Goal: Information Seeking & Learning: Learn about a topic

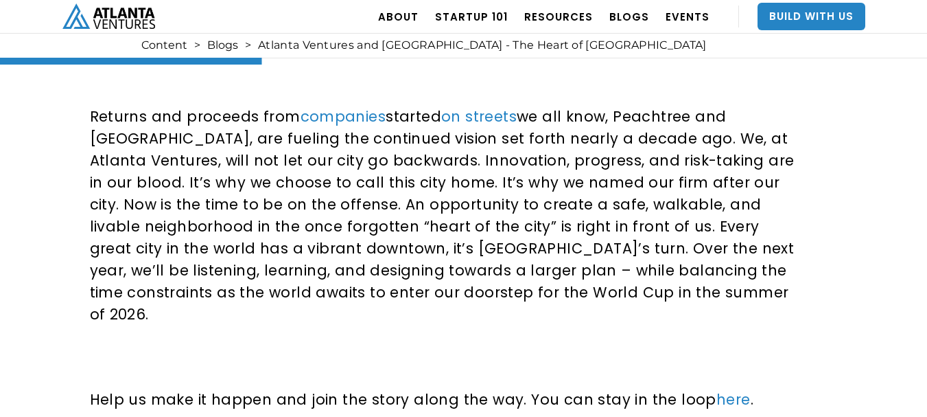
scroll to position [1045, 0]
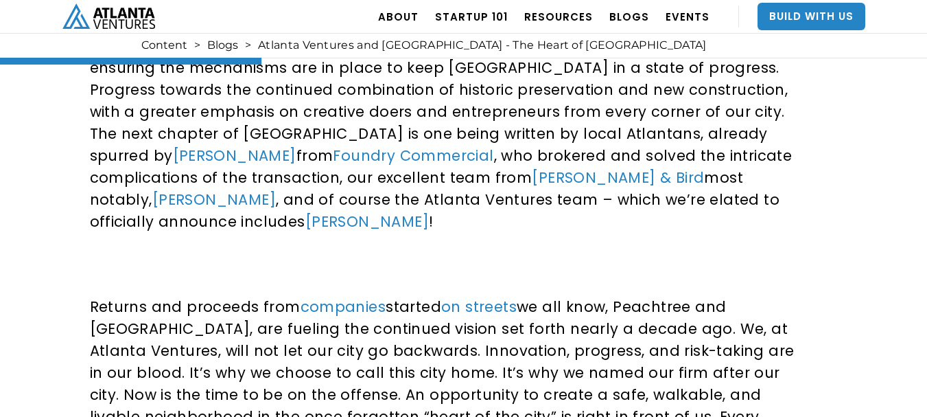
click at [128, 18] on img "home" at bounding box center [108, 15] width 93 height 25
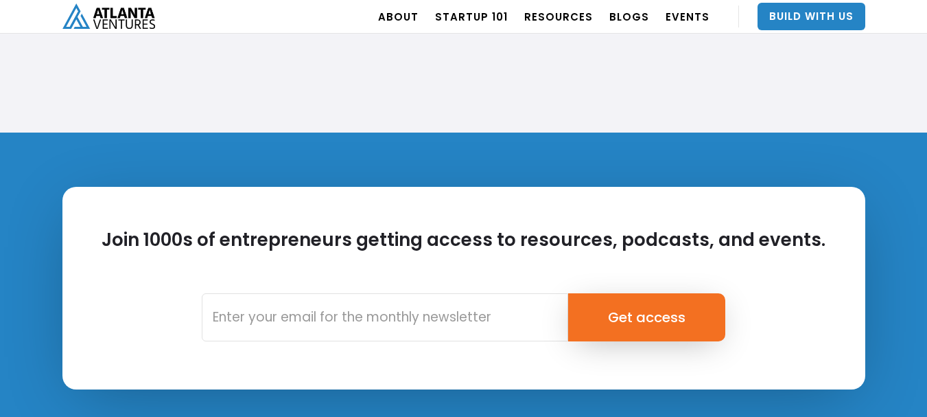
scroll to position [3020, 0]
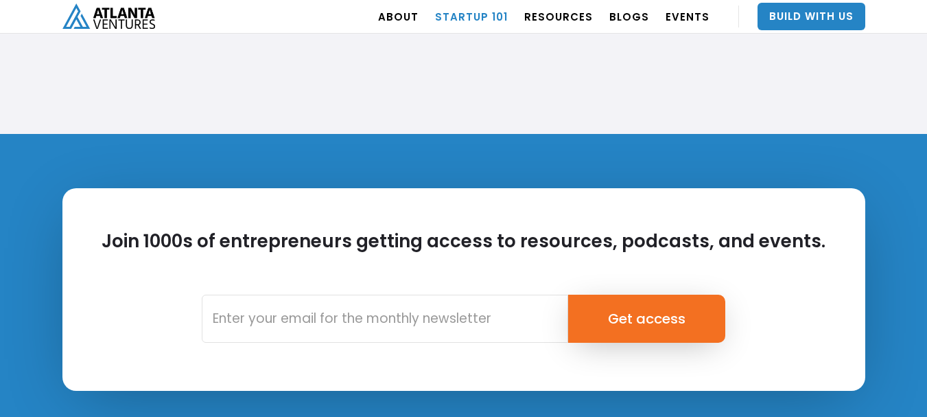
click at [459, 19] on link "Startup 101" at bounding box center [471, 16] width 73 height 38
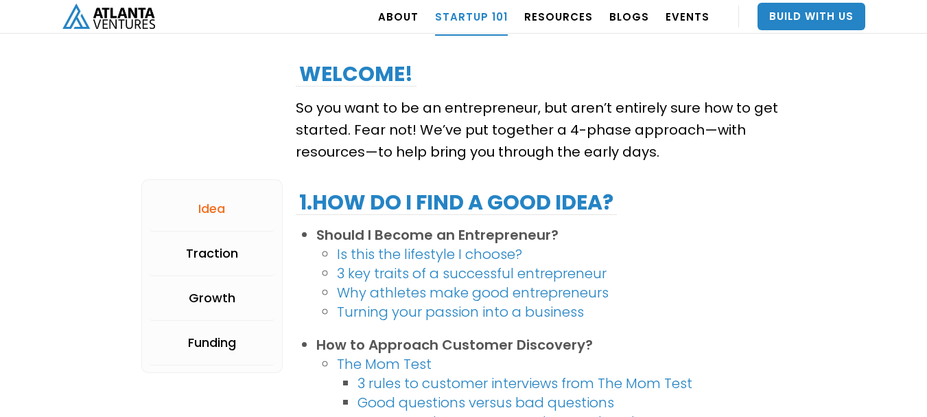
scroll to position [275, 0]
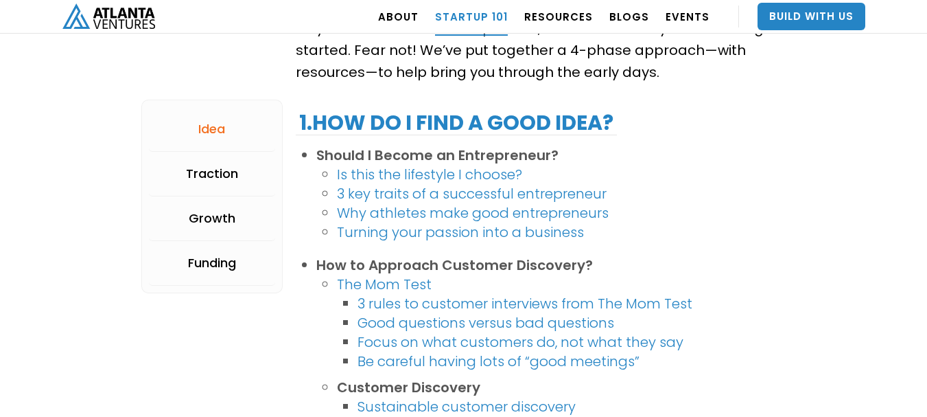
click at [427, 196] on link "3 key traits of a successful entrepreneur" at bounding box center [472, 193] width 270 height 19
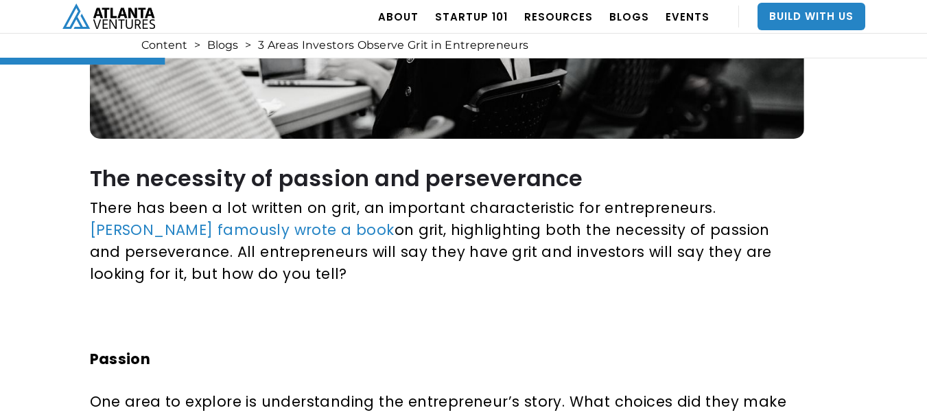
scroll to position [549, 0]
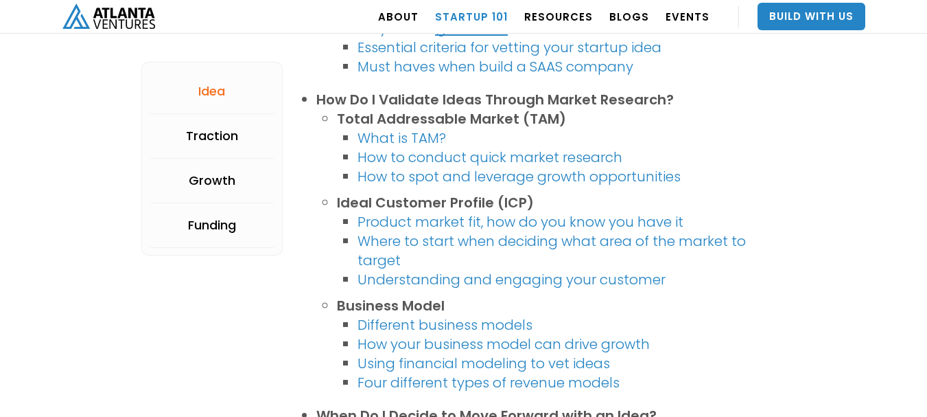
scroll to position [826, 0]
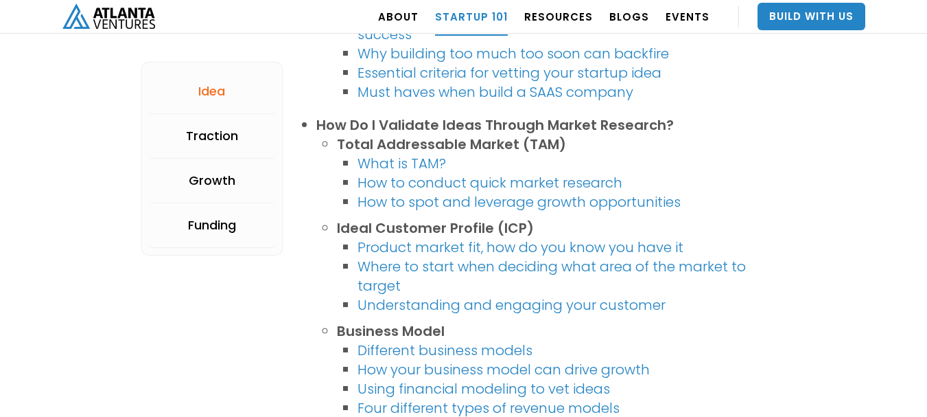
click at [367, 168] on link "What is TAM?" at bounding box center [402, 163] width 89 height 19
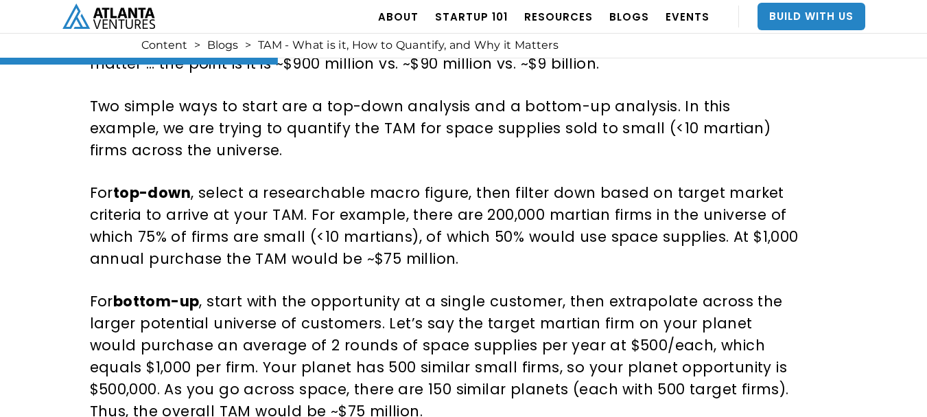
scroll to position [1098, 0]
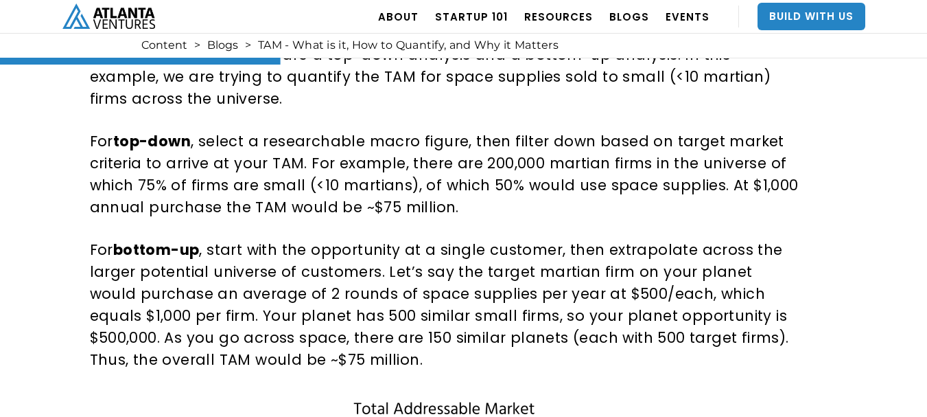
click at [524, 173] on p "For top-down , select a researchable macro figure, then filter down based on ta…" at bounding box center [445, 174] width 710 height 88
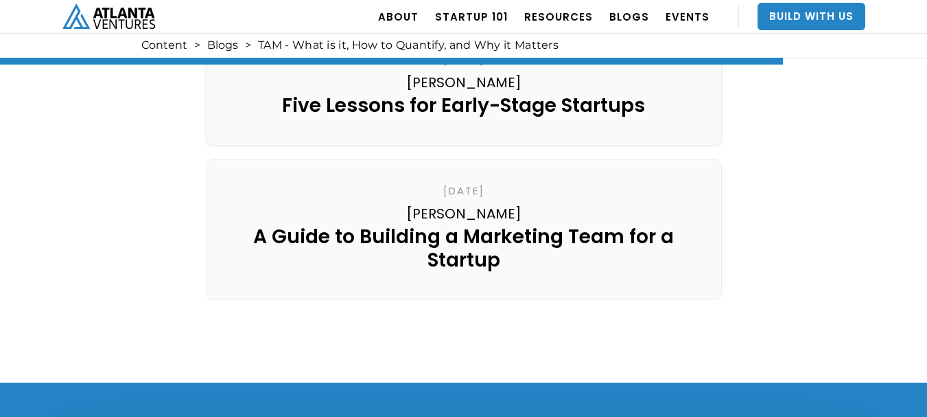
scroll to position [3088, 0]
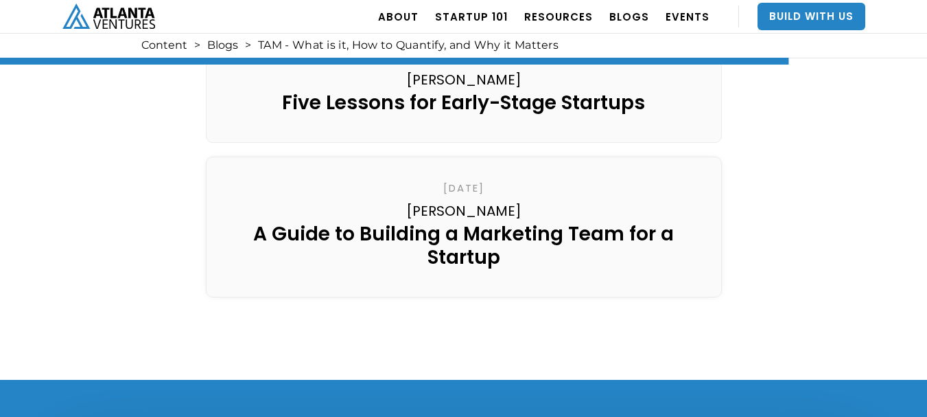
click at [496, 222] on div "A Guide to Building a Marketing Team for a Startup" at bounding box center [463, 245] width 487 height 47
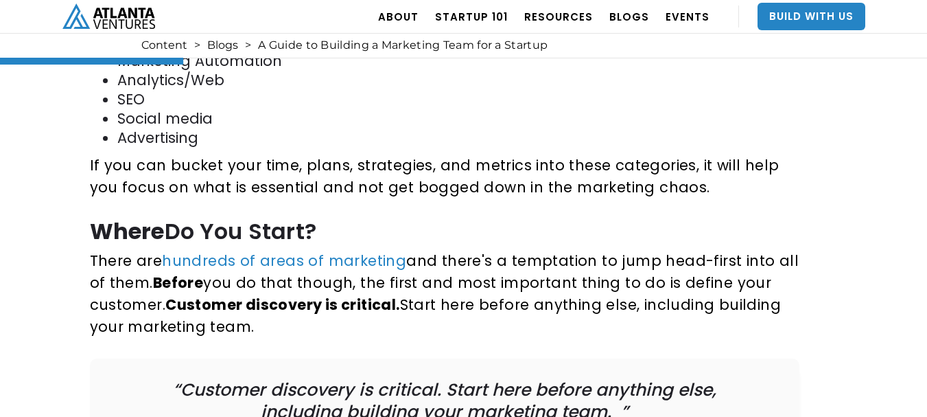
scroll to position [1029, 0]
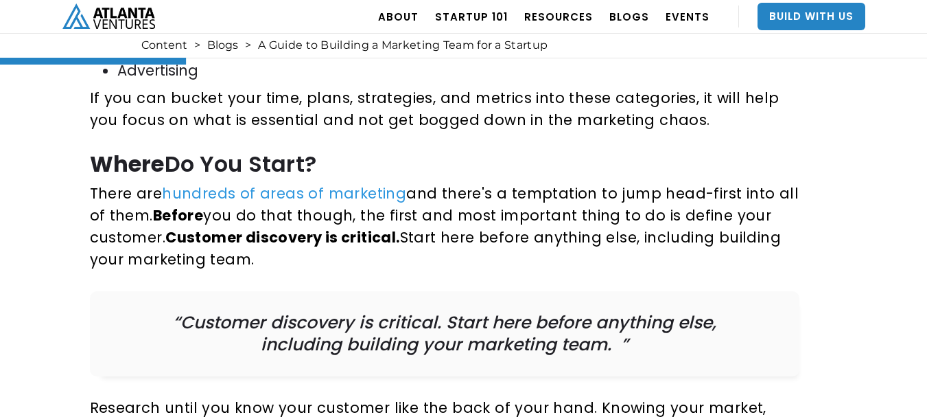
click at [319, 191] on link "hundreds of areas of marketing" at bounding box center [284, 193] width 244 height 20
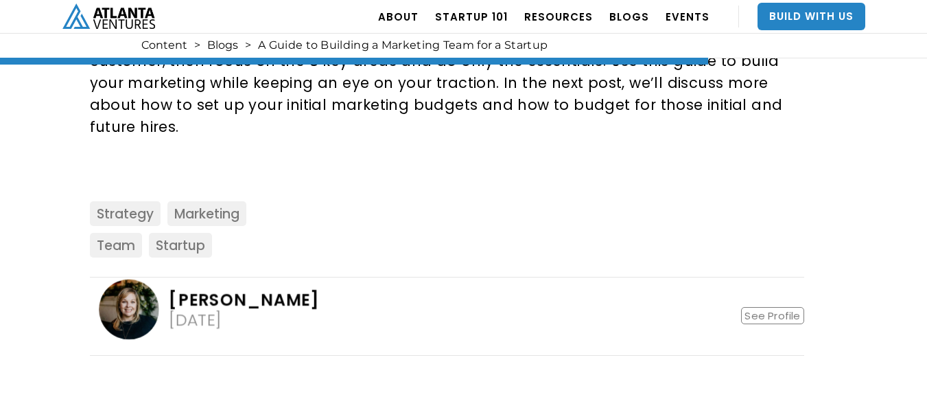
scroll to position [3912, 0]
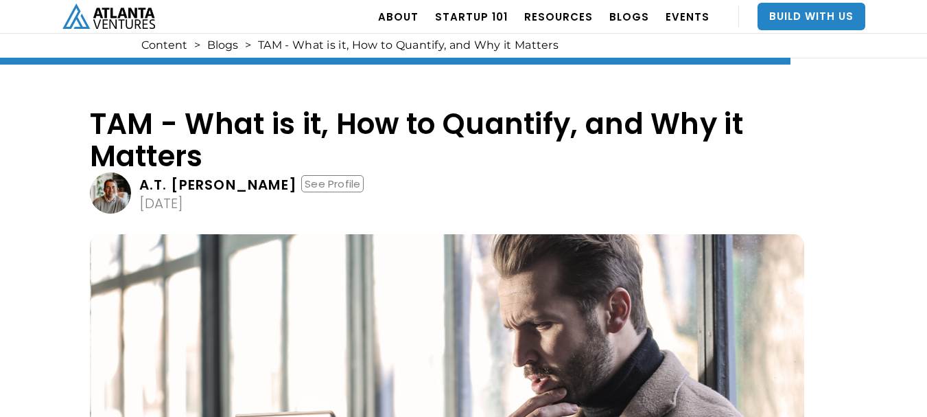
scroll to position [3088, 0]
